Goal: Task Accomplishment & Management: Use online tool/utility

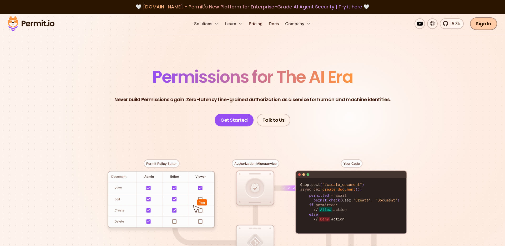
click at [485, 25] on link "Sign In" at bounding box center [483, 23] width 27 height 13
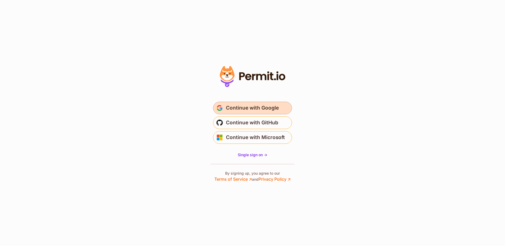
click at [235, 108] on span "Continue with Google" at bounding box center [252, 108] width 53 height 8
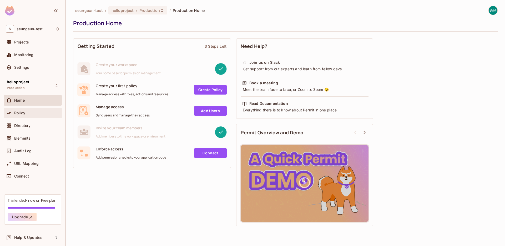
click at [36, 108] on div "Policy" at bounding box center [33, 113] width 58 height 11
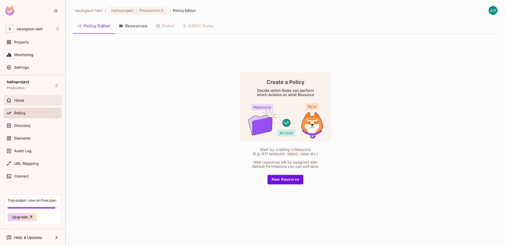
click at [43, 103] on div "Home" at bounding box center [33, 100] width 54 height 6
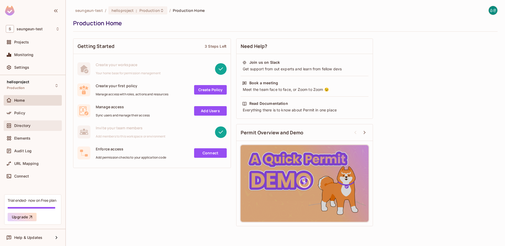
click at [43, 122] on div "Directory" at bounding box center [33, 125] width 54 height 6
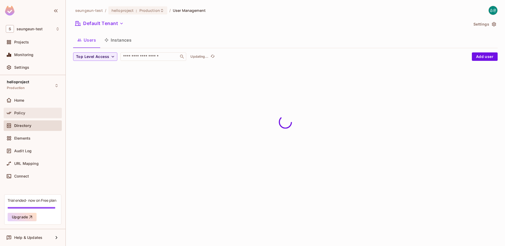
click at [44, 114] on div "Policy" at bounding box center [37, 113] width 46 height 4
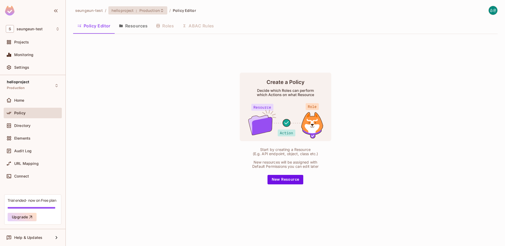
click at [134, 9] on div "helloproject : Production" at bounding box center [135, 10] width 46 height 5
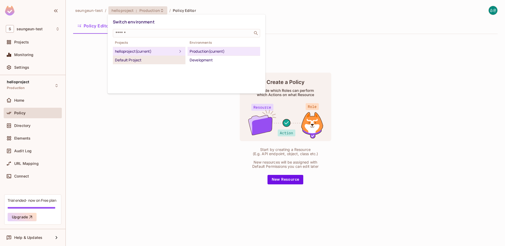
click at [136, 61] on div "Default Project" at bounding box center [149, 60] width 68 height 6
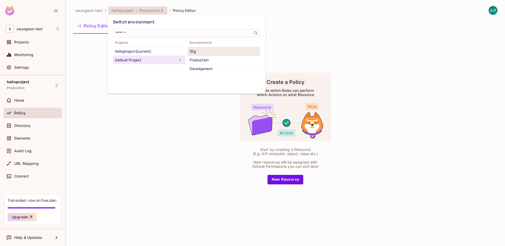
click at [196, 54] on li "Stg" at bounding box center [224, 51] width 73 height 9
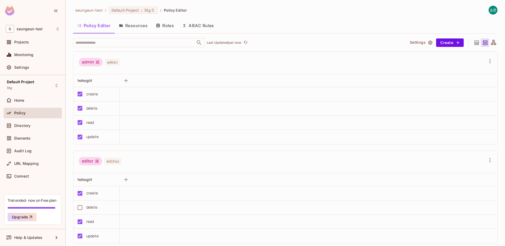
click at [128, 23] on button "Resources" at bounding box center [133, 25] width 37 height 13
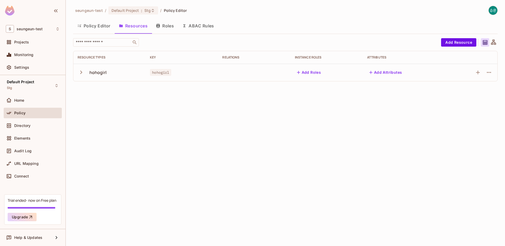
click at [103, 26] on button "Policy Editor" at bounding box center [94, 25] width 42 height 13
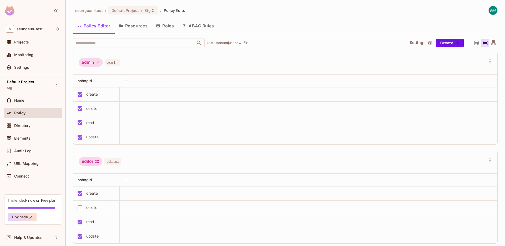
click at [478, 43] on icon at bounding box center [477, 43] width 7 height 7
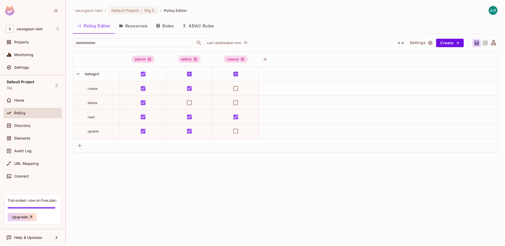
click at [485, 43] on icon at bounding box center [485, 43] width 7 height 7
